Goal: Check status: Check status

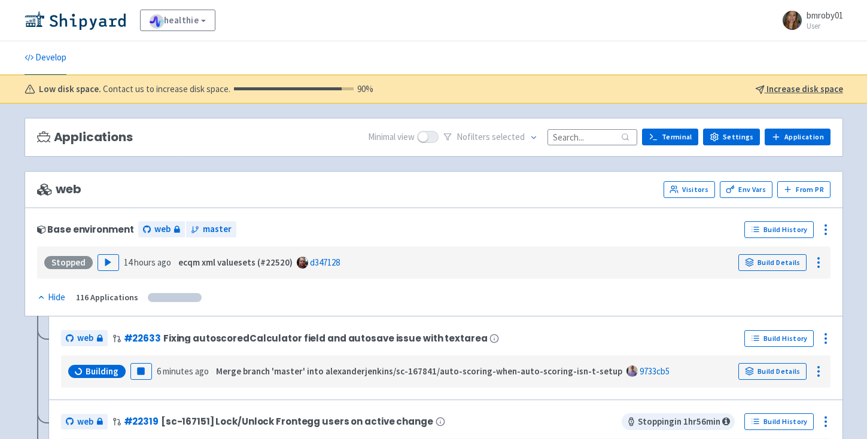
click at [595, 145] on input at bounding box center [592, 137] width 90 height 16
paste input "22630"
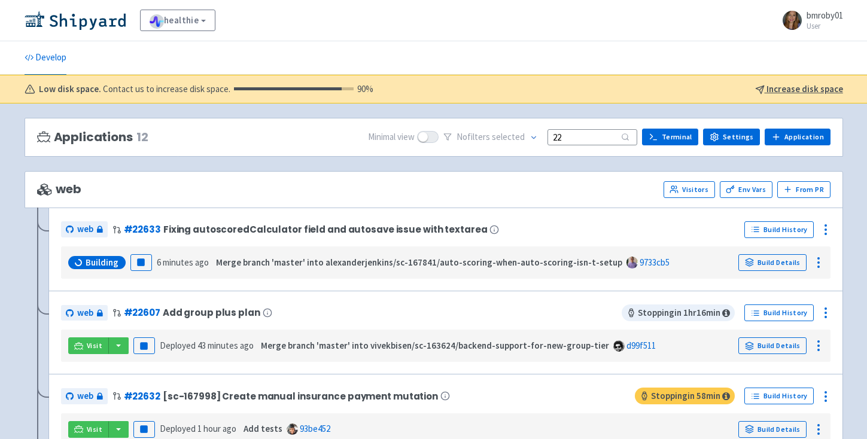
type input "2"
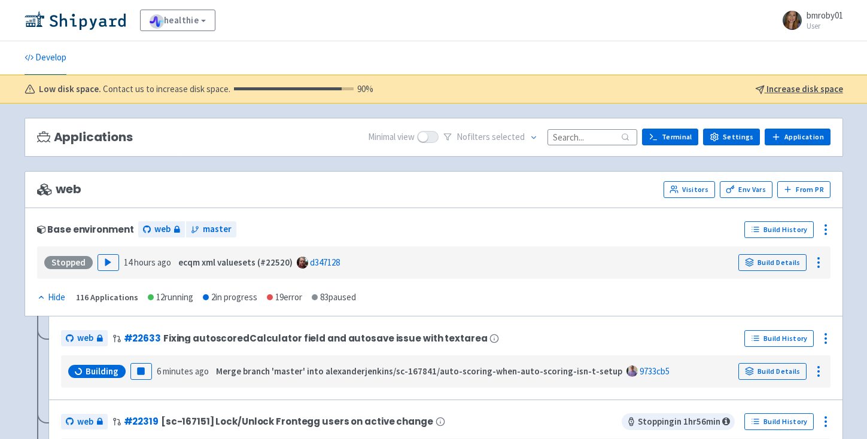
click at [571, 138] on input at bounding box center [592, 137] width 90 height 16
paste input "169503"
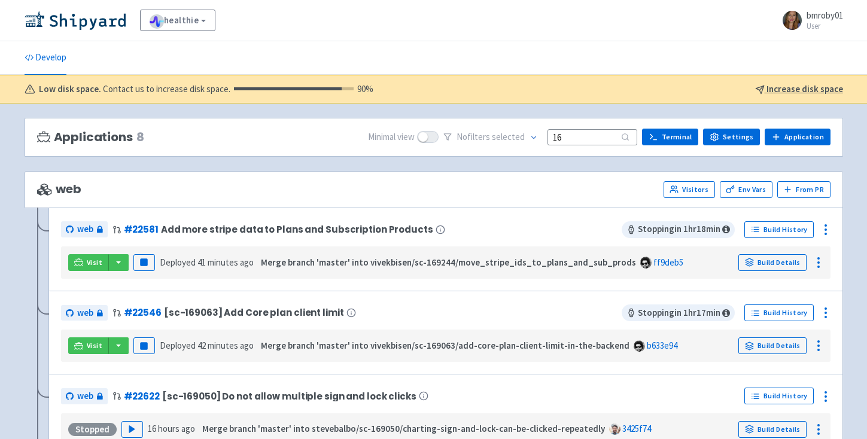
type input "1"
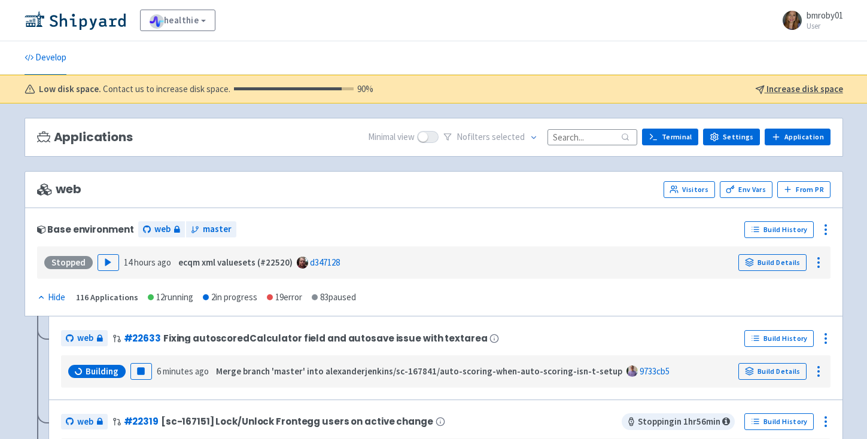
click at [316, 188] on div "web Visitors Env Vars From PR" at bounding box center [433, 189] width 793 height 17
click at [609, 138] on input at bounding box center [592, 137] width 90 height 16
paste input "22630"
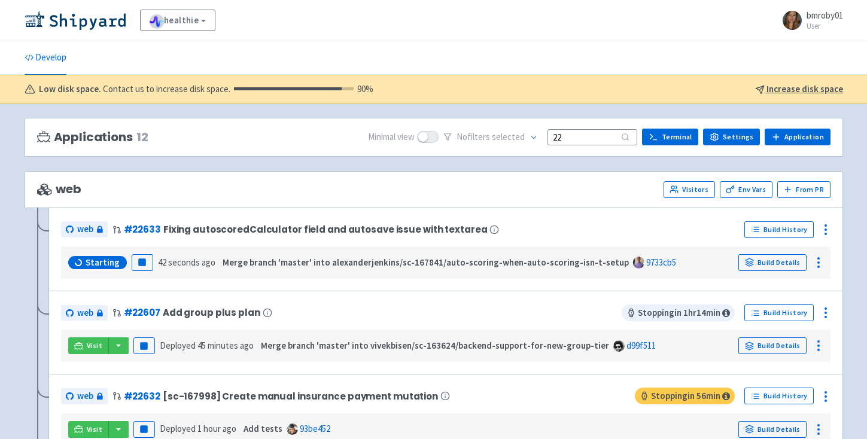
type input "2"
